Goal: Information Seeking & Learning: Learn about a topic

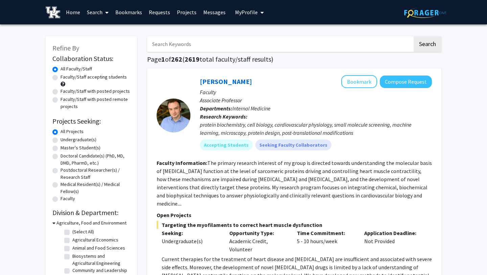
click at [258, 14] on span "My profile dropdown to access profile and logout" at bounding box center [261, 13] width 6 height 24
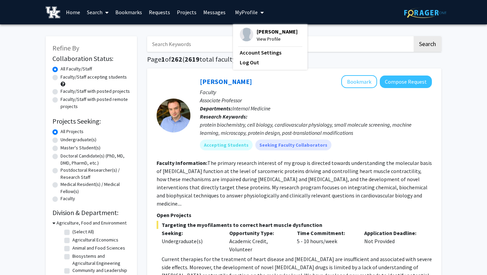
click at [241, 31] on img at bounding box center [247, 35] width 14 height 14
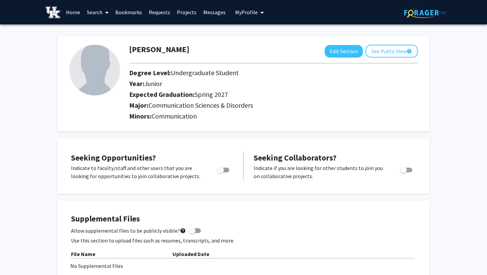
click at [136, 12] on link "Bookmarks" at bounding box center [128, 12] width 33 height 24
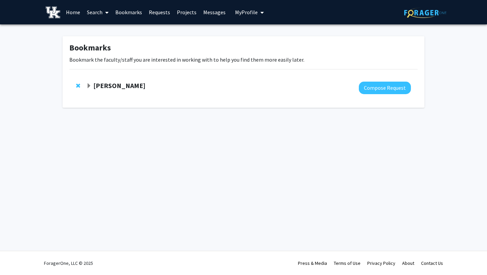
click at [111, 84] on strong "[PERSON_NAME]" at bounding box center [119, 85] width 52 height 8
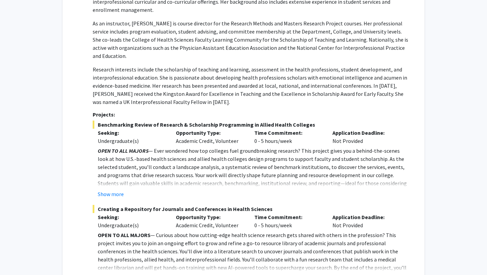
scroll to position [180, 0]
click at [104, 189] on button "Show more" at bounding box center [111, 193] width 26 height 8
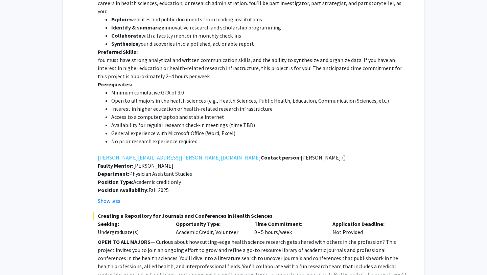
scroll to position [418, 0]
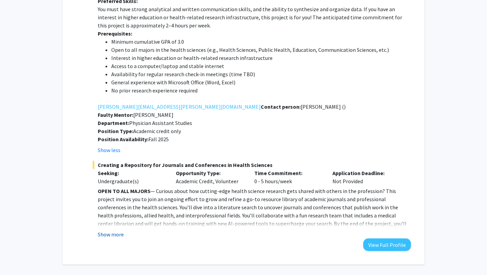
click at [106, 230] on button "Show more" at bounding box center [111, 234] width 26 height 8
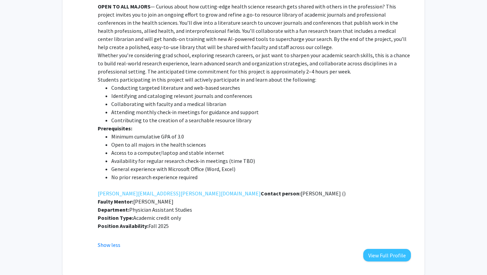
scroll to position [614, 0]
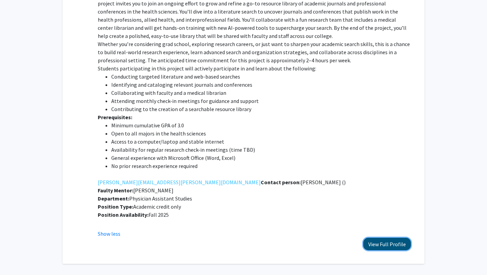
click at [385, 238] on button "View Full Profile" at bounding box center [387, 244] width 48 height 13
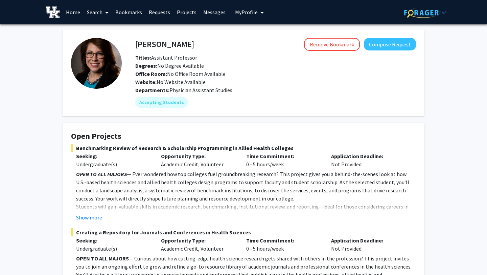
click at [99, 10] on link "Search" at bounding box center [98, 12] width 28 height 24
click at [108, 31] on span "Faculty/Staff" at bounding box center [109, 31] width 50 height 14
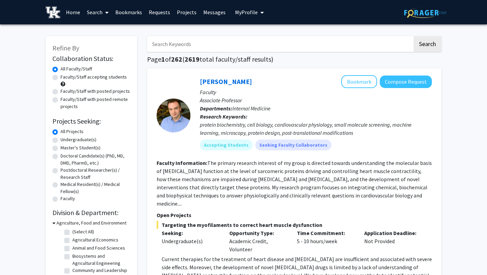
click at [175, 44] on input "Search Keywords" at bounding box center [280, 44] width 266 height 16
type input "health sciences"
click at [427, 45] on button "Search" at bounding box center [428, 44] width 28 height 16
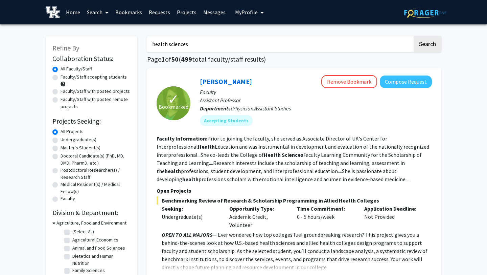
click at [61, 141] on label "Undergraduate(s)" at bounding box center [79, 139] width 36 height 7
click at [61, 140] on input "Undergraduate(s)" at bounding box center [63, 138] width 4 height 4
radio input "true"
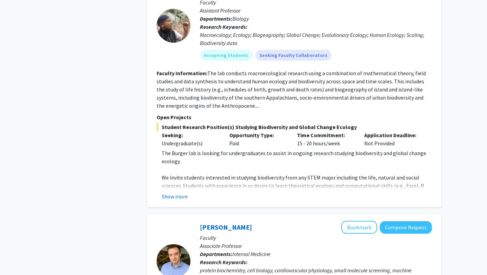
scroll to position [861, 0]
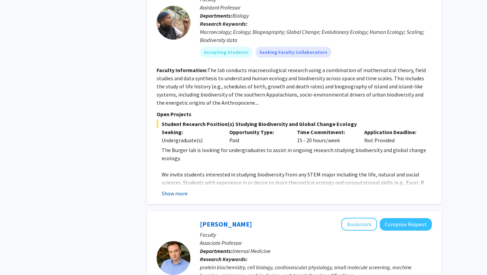
click at [173, 189] on button "Show more" at bounding box center [175, 193] width 26 height 8
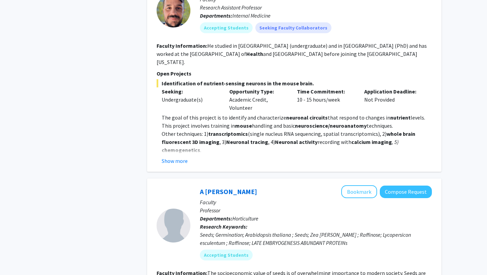
scroll to position [1856, 0]
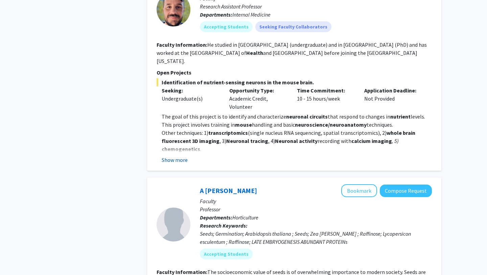
click at [177, 156] on button "Show more" at bounding box center [175, 160] width 26 height 8
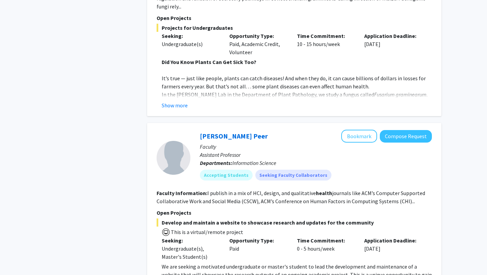
scroll to position [2642, 0]
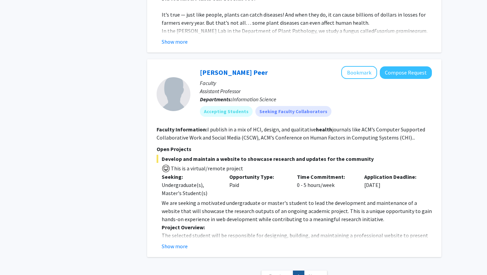
click at [308, 270] on link "Next »" at bounding box center [315, 276] width 23 height 12
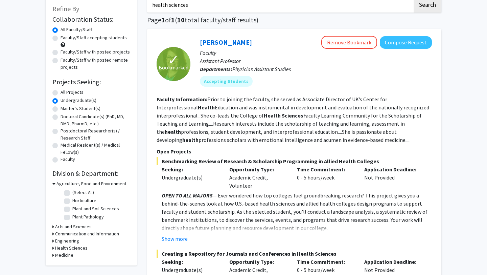
scroll to position [41, 0]
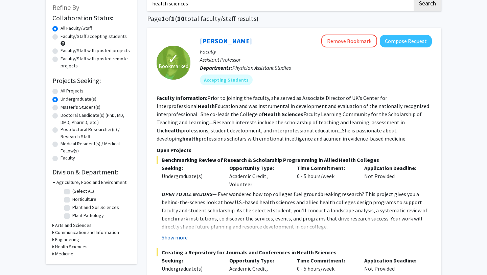
click at [179, 238] on button "Show more" at bounding box center [175, 237] width 26 height 8
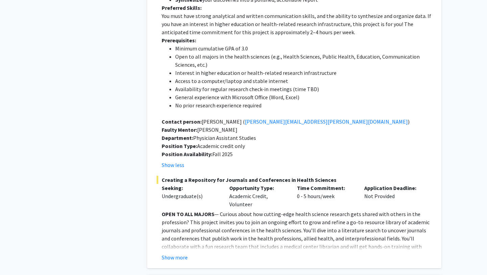
scroll to position [327, 0]
